Goal: Navigation & Orientation: Find specific page/section

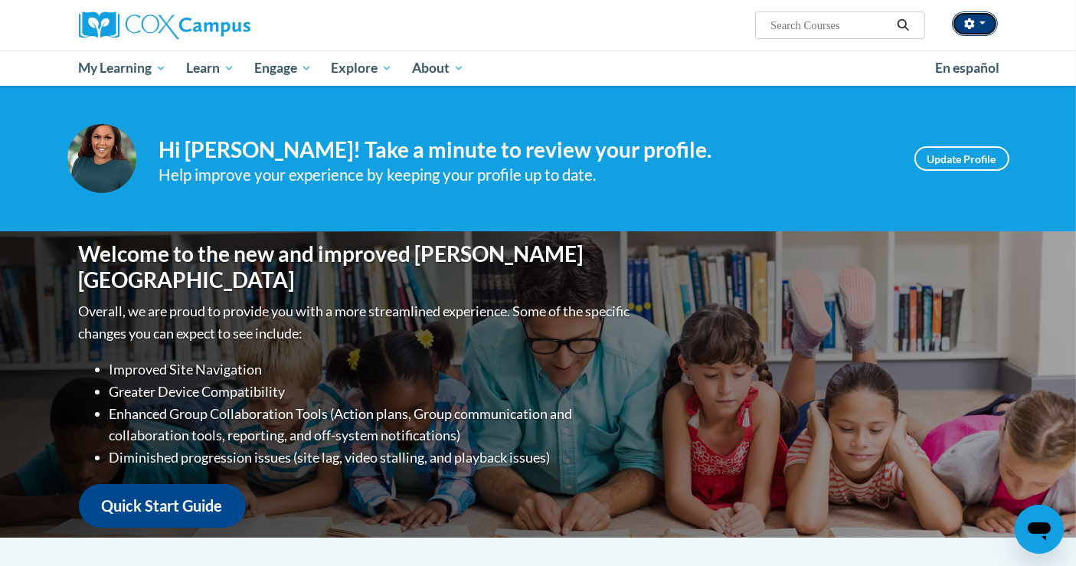
click at [969, 28] on icon "button" at bounding box center [969, 23] width 10 height 11
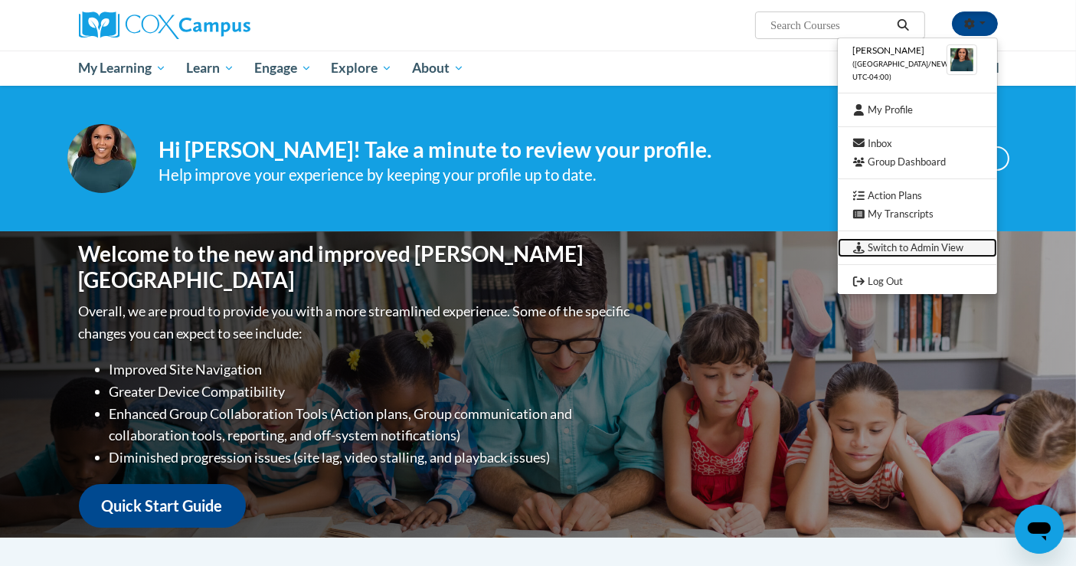
click at [910, 244] on link "Switch to Admin View" at bounding box center [917, 247] width 159 height 19
